Goal: Information Seeking & Learning: Stay updated

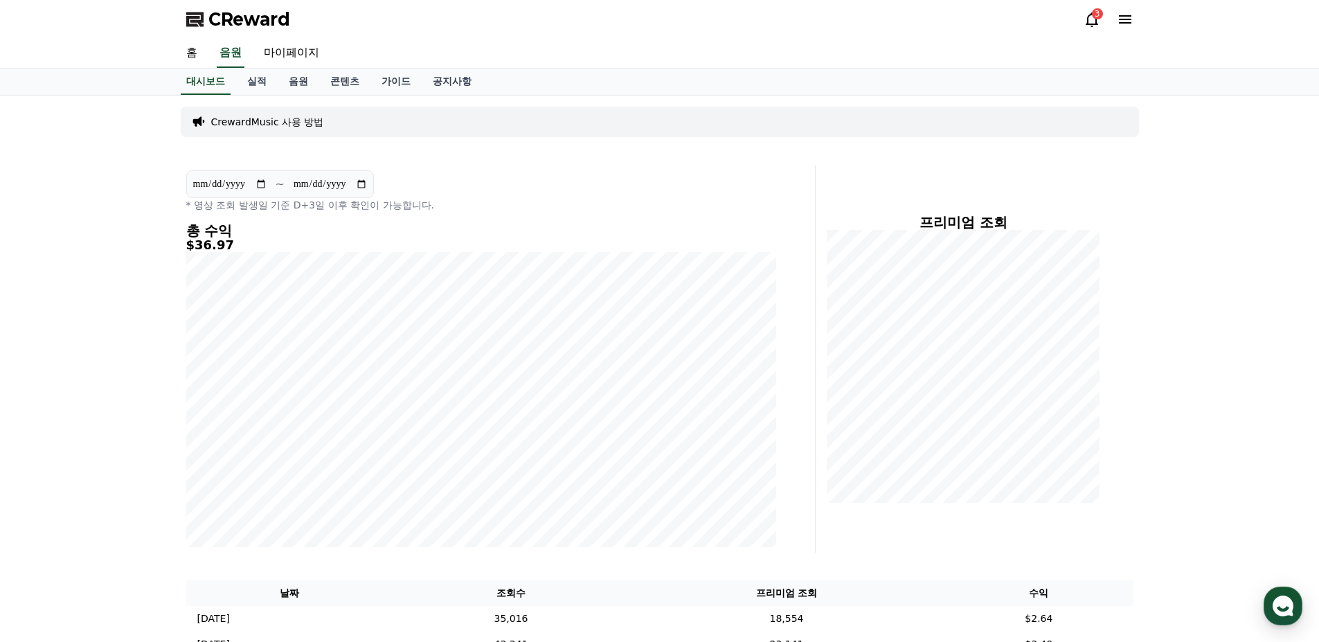
click at [1090, 33] on div "CReward 3" at bounding box center [660, 19] width 970 height 39
click at [1090, 23] on icon at bounding box center [1092, 19] width 17 height 17
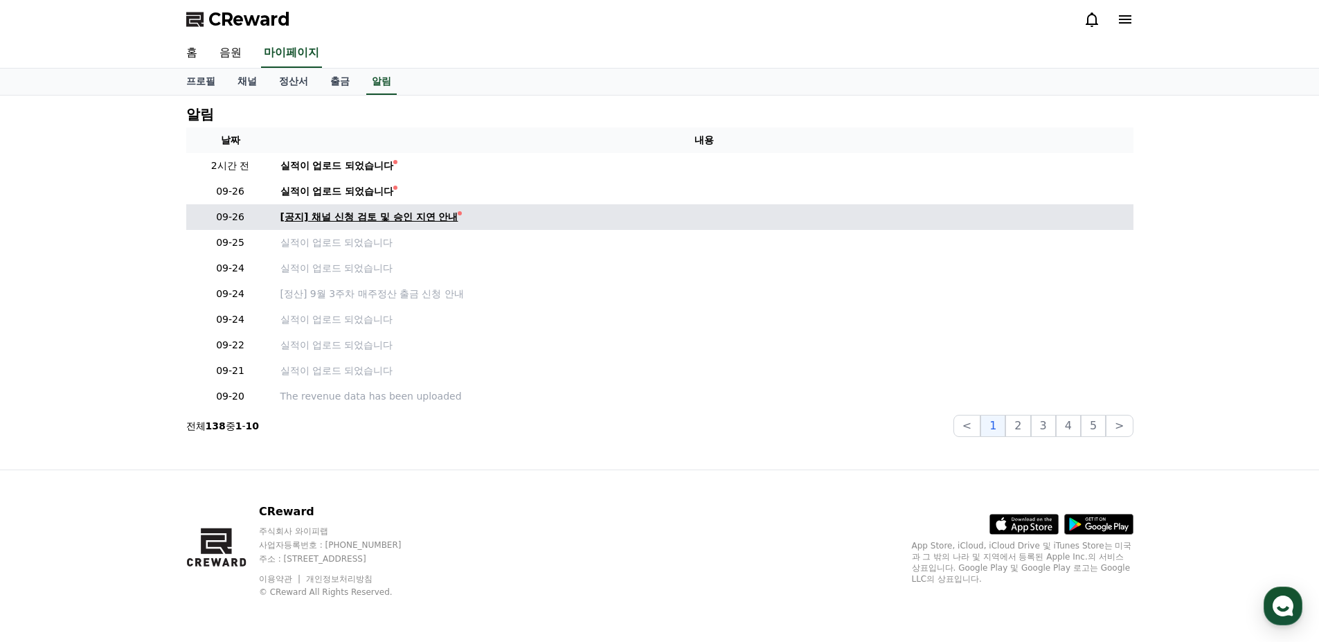
click at [375, 211] on div "[공지] 채널 신청 검토 및 승인 지연 안내" at bounding box center [369, 217] width 178 height 15
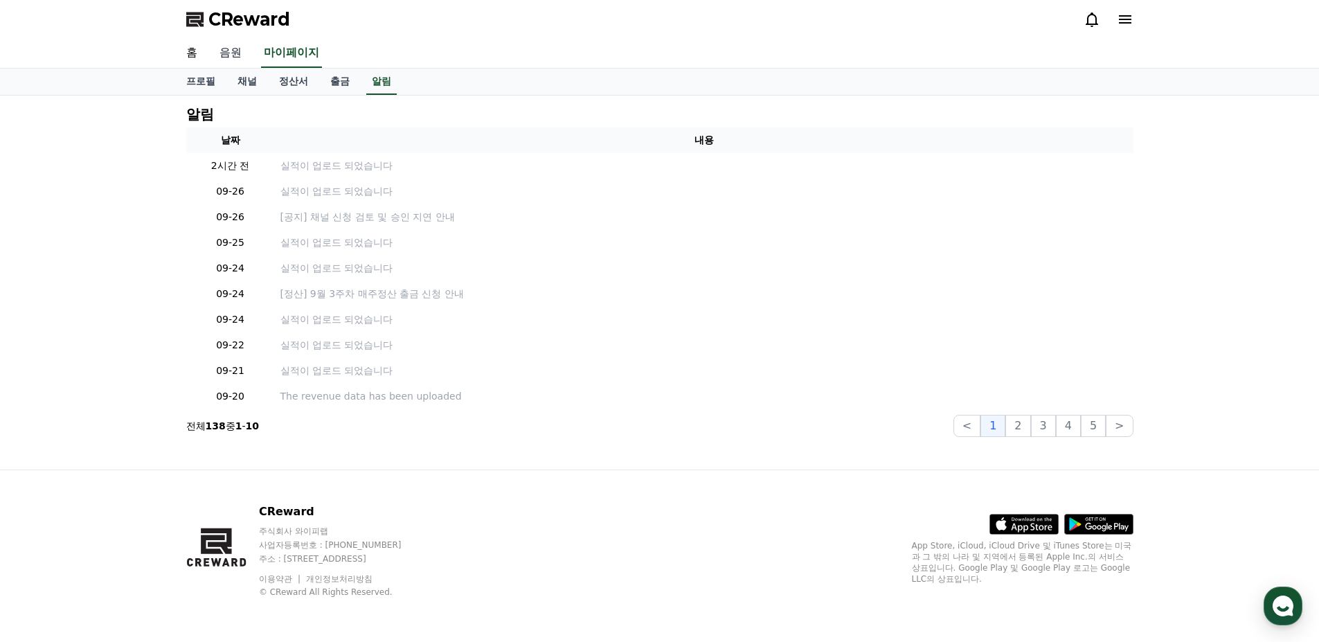
click at [230, 50] on link "음원" at bounding box center [230, 53] width 44 height 29
